Goal: Navigation & Orientation: Find specific page/section

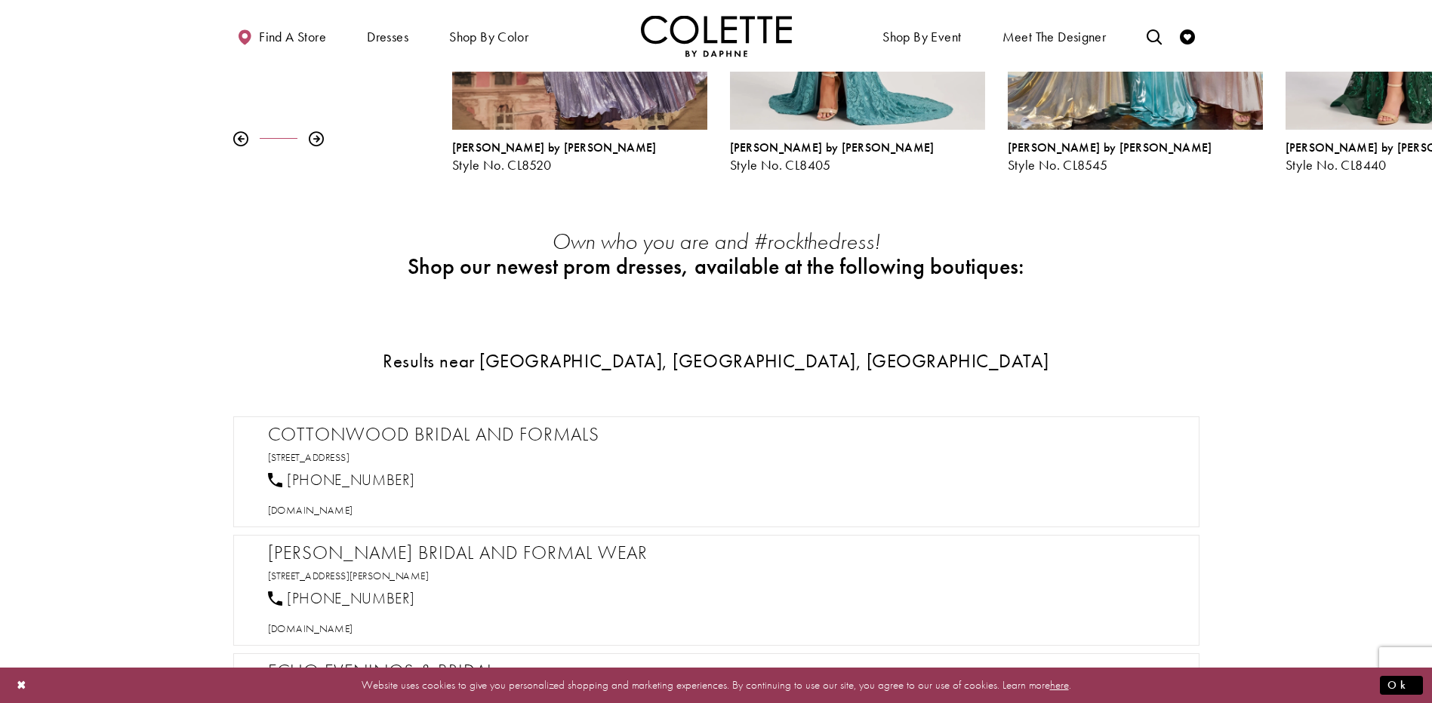
scroll to position [453, 0]
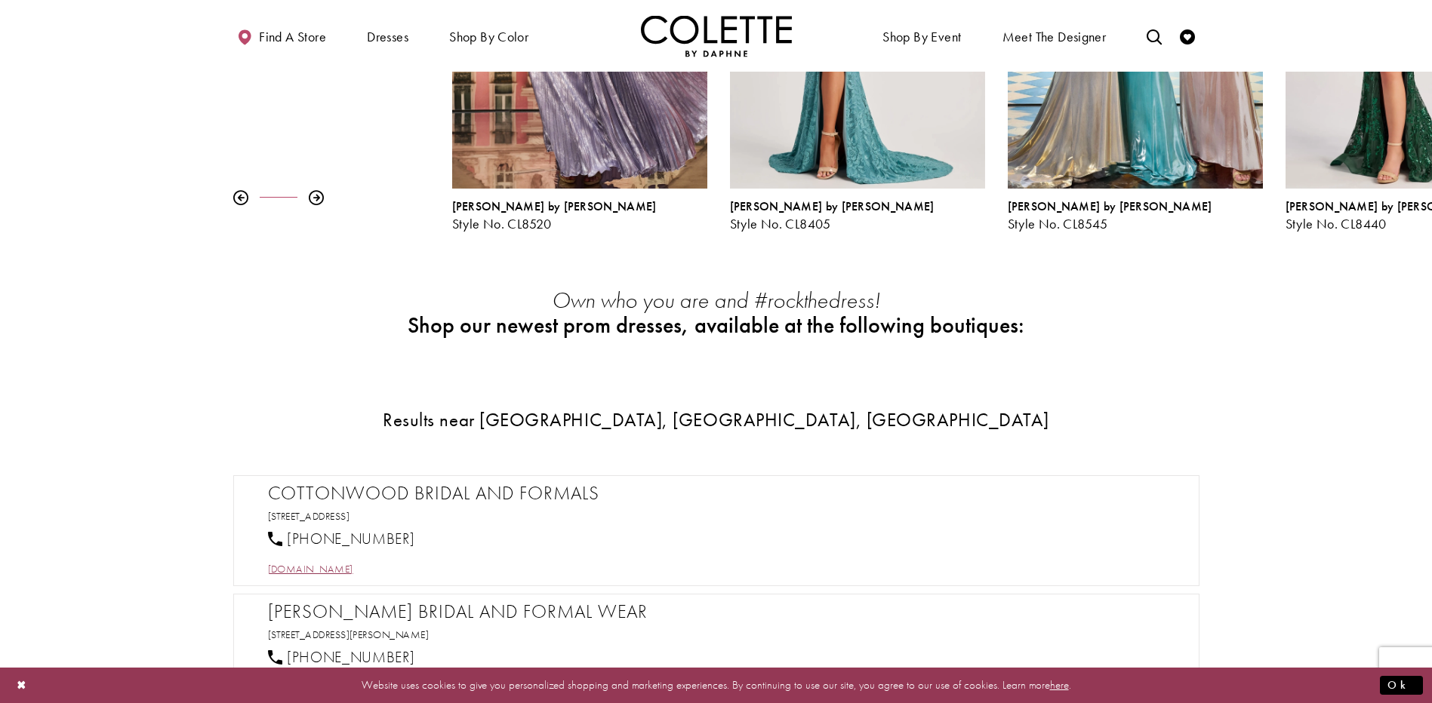
click at [353, 567] on span "cottonwoodbridal.com" at bounding box center [310, 569] width 85 height 14
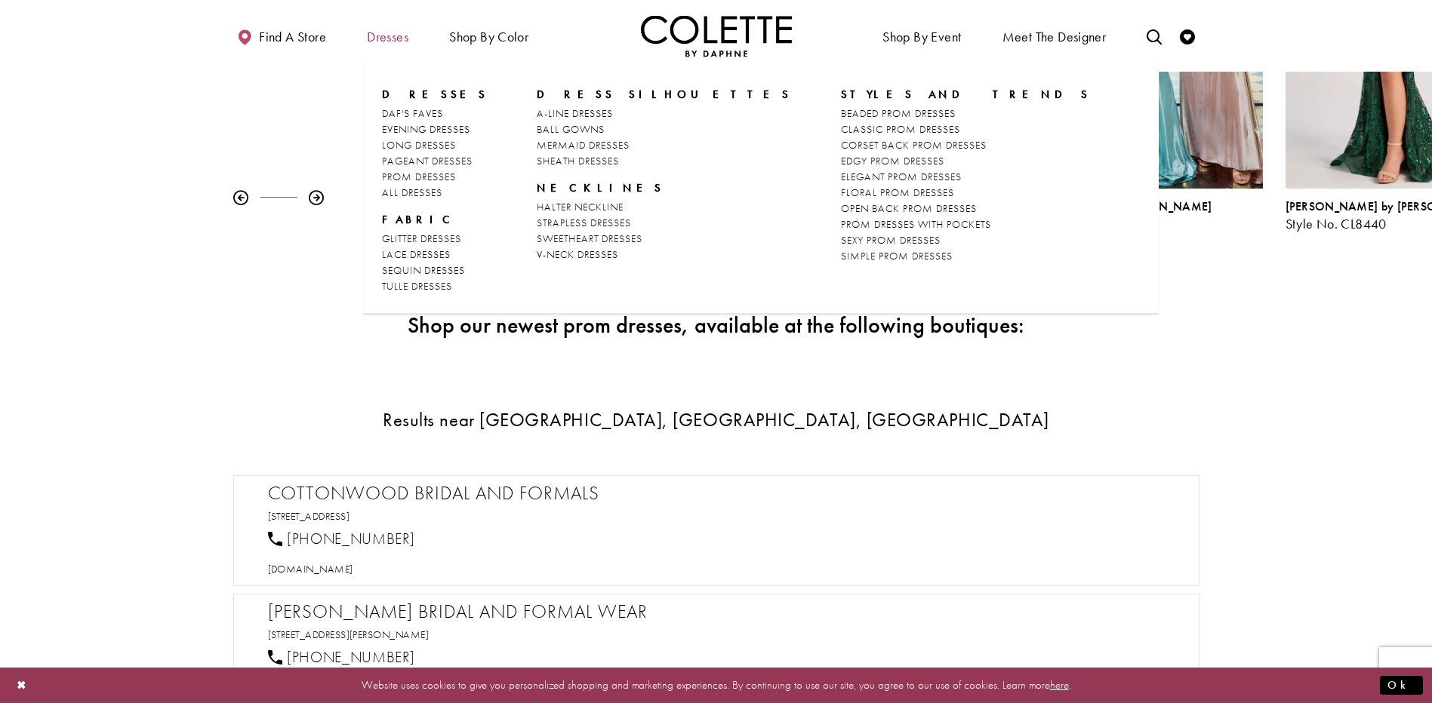
click at [394, 32] on span "Dresses" at bounding box center [388, 36] width 42 height 15
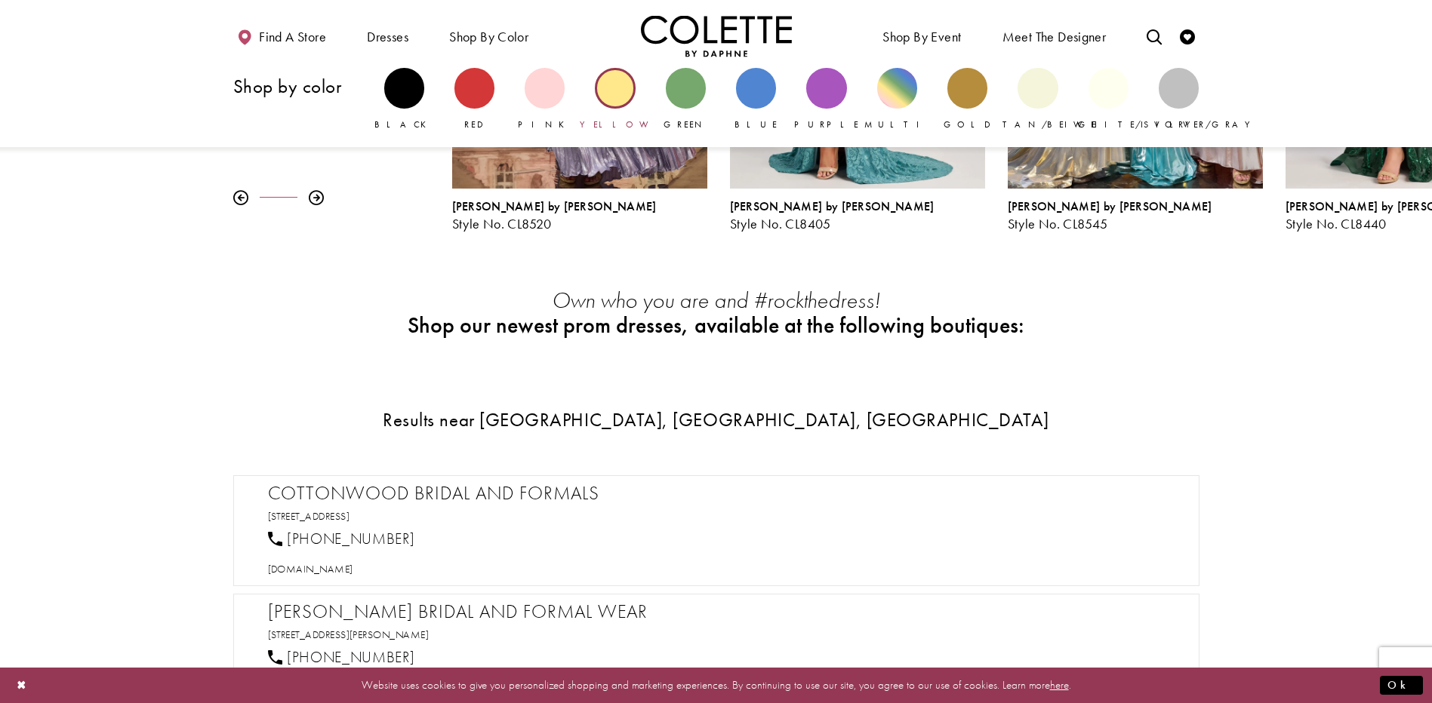
click at [616, 93] on div "Primary block" at bounding box center [615, 88] width 40 height 40
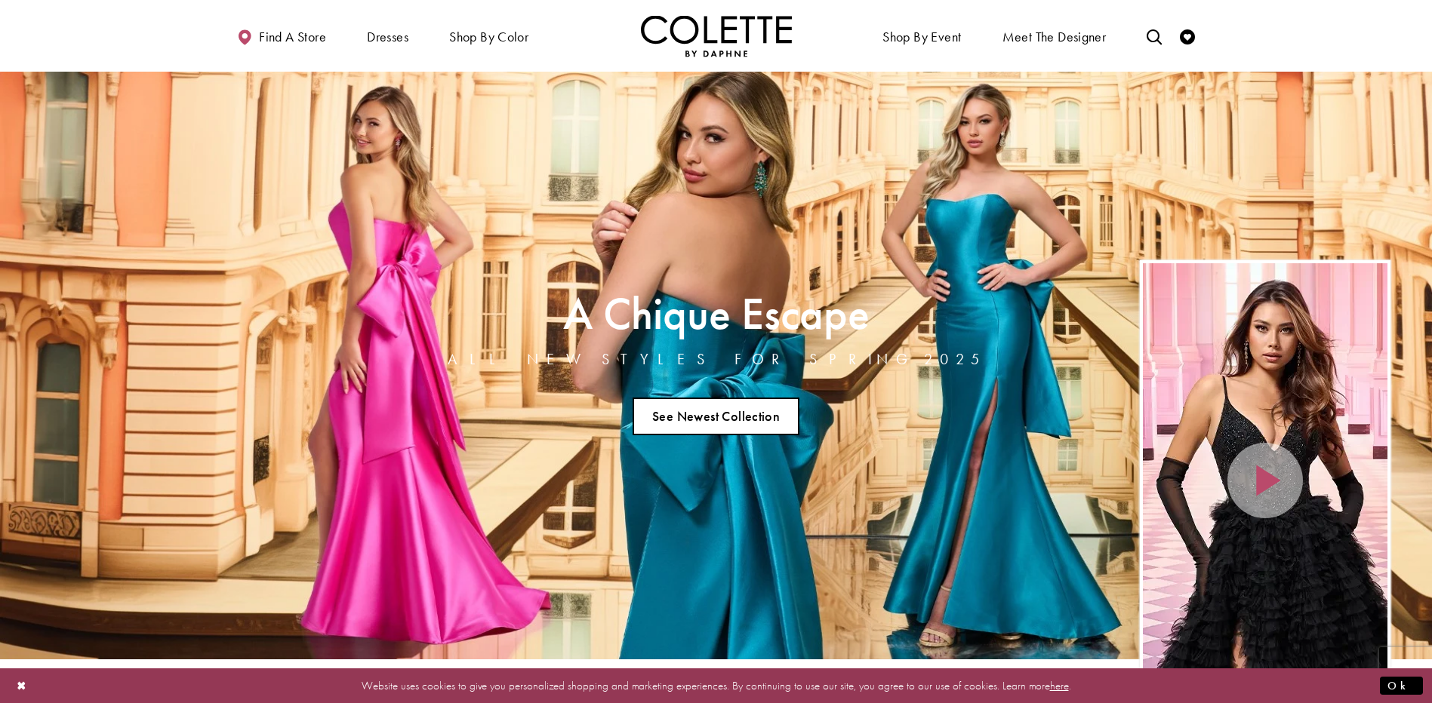
click at [750, 419] on link "See Newest Collection" at bounding box center [716, 417] width 168 height 38
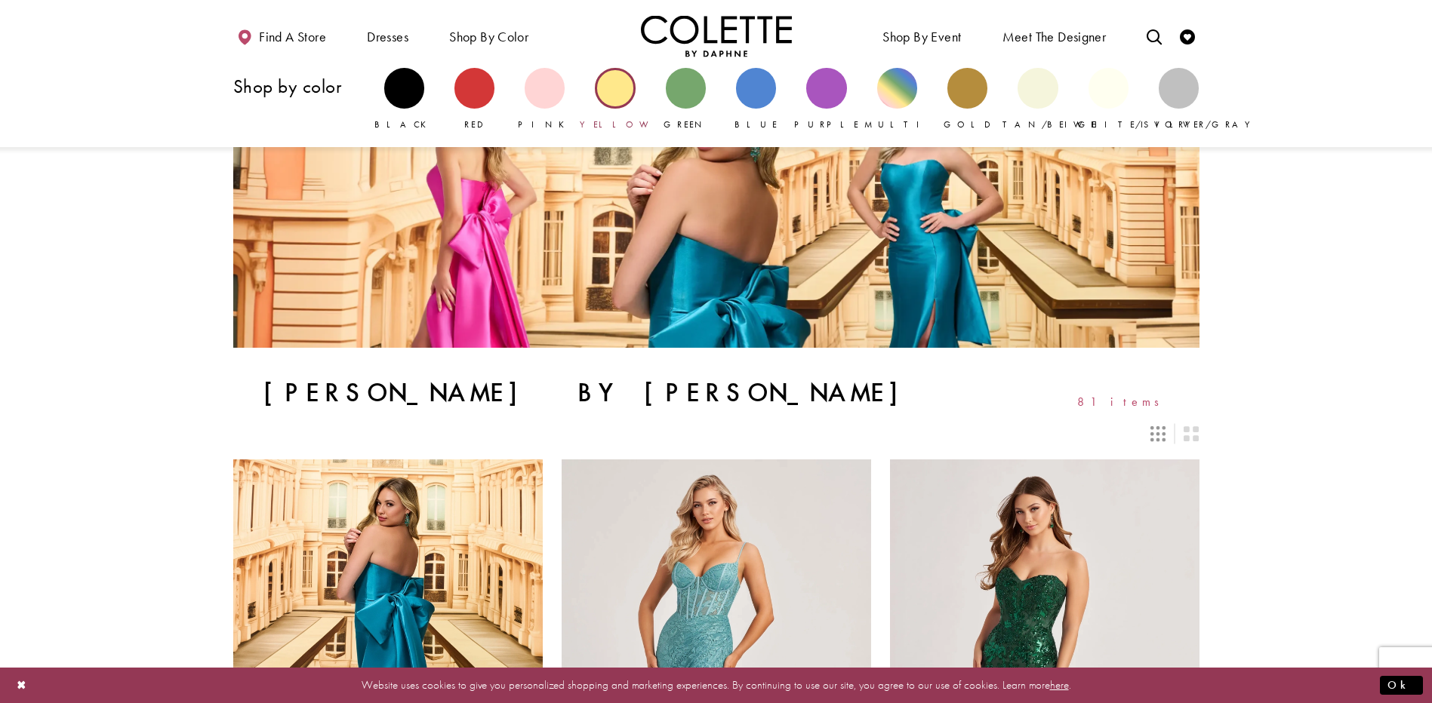
click at [622, 94] on div "Primary block" at bounding box center [615, 88] width 40 height 40
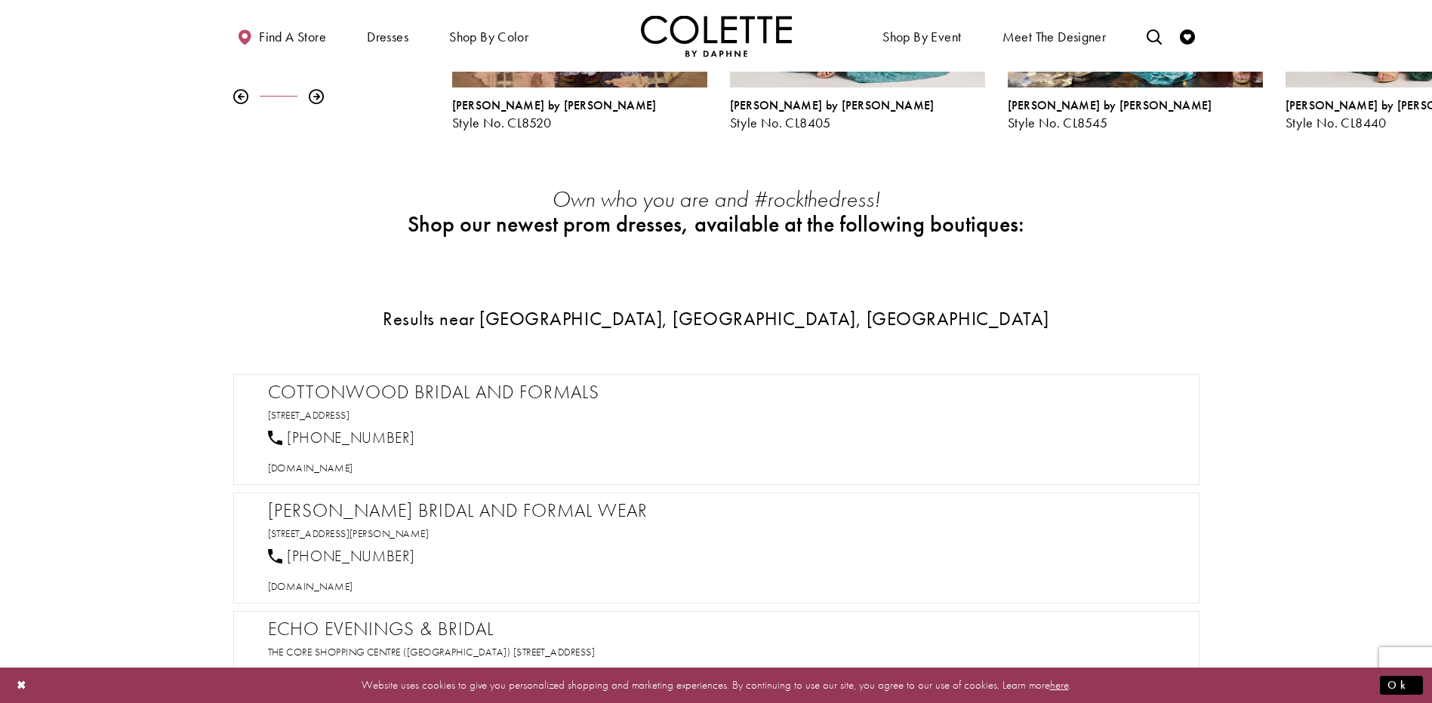
scroll to position [679, 0]
